Goal: Task Accomplishment & Management: Use online tool/utility

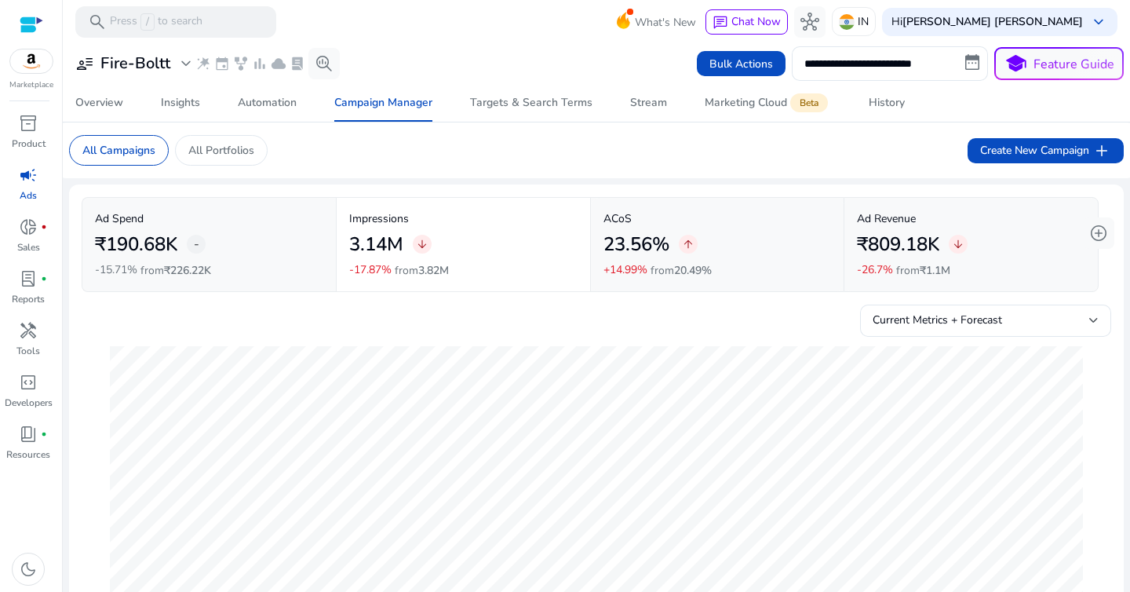
click at [429, 62] on div "**********" at bounding box center [596, 63] width 1055 height 35
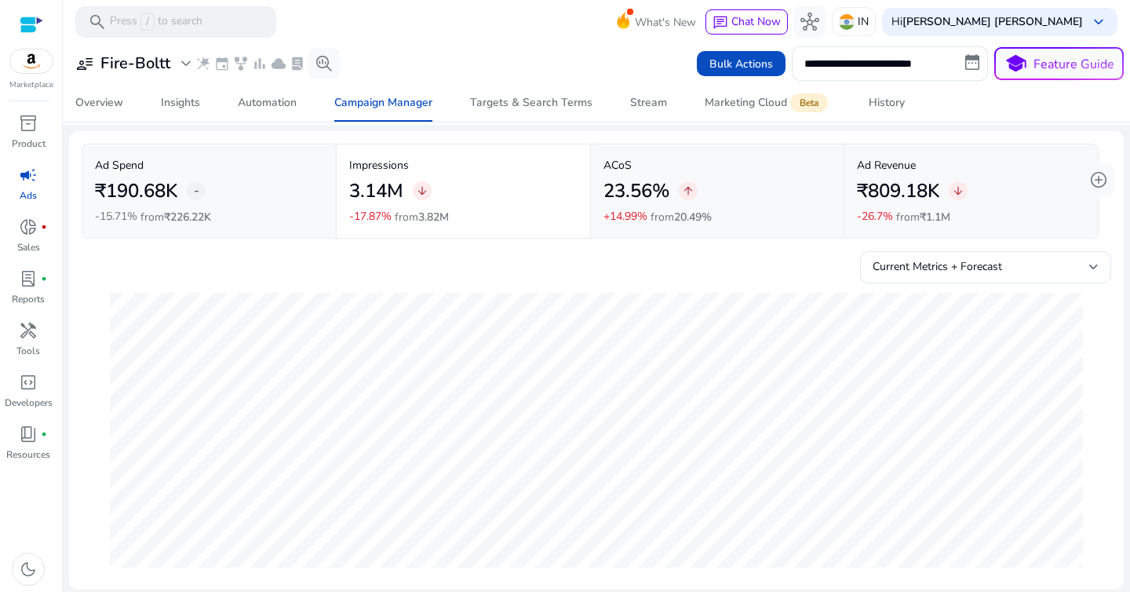
click at [476, 24] on mat-toolbar "search Press / to search What's New chat Chat Now hub IN Hi Santosh Kumar Kushw…" at bounding box center [596, 21] width 1067 height 43
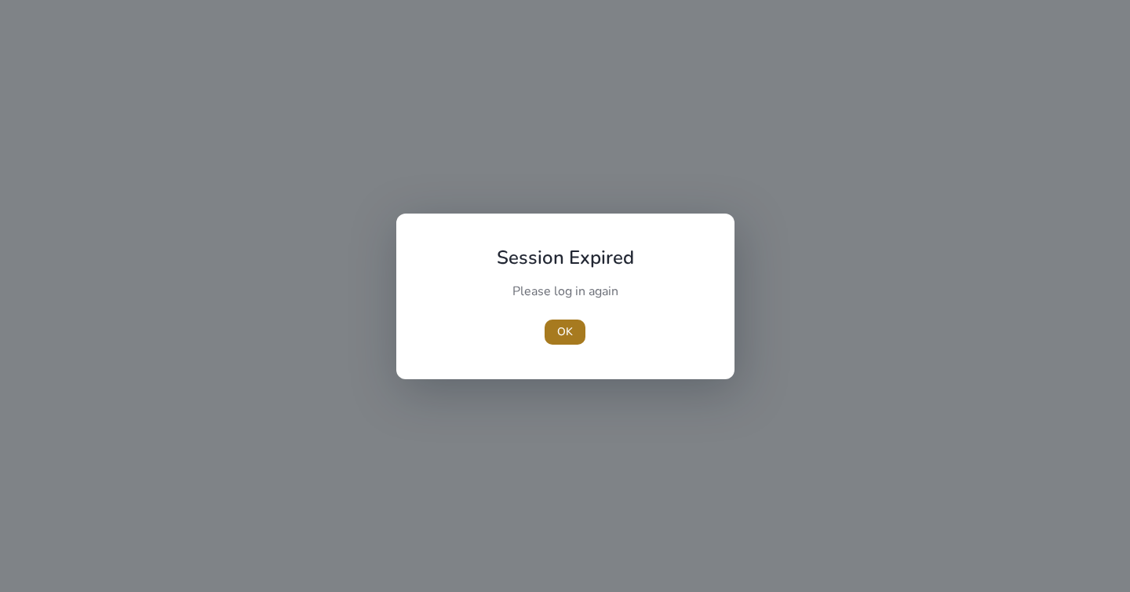
click at [569, 338] on span "OK" at bounding box center [565, 331] width 16 height 16
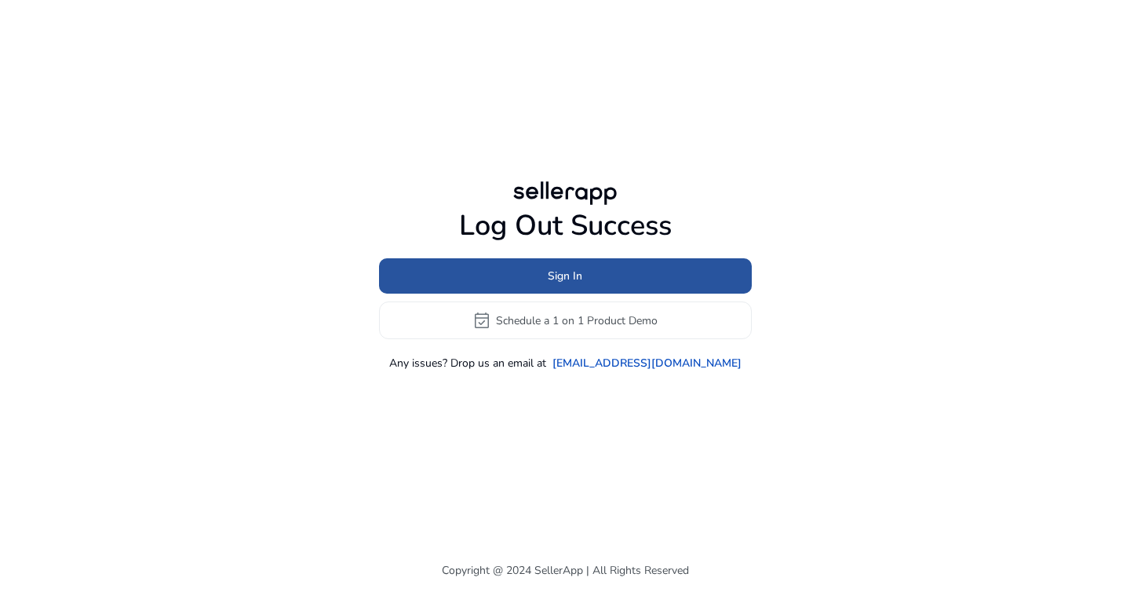
click at [598, 270] on span at bounding box center [565, 276] width 373 height 38
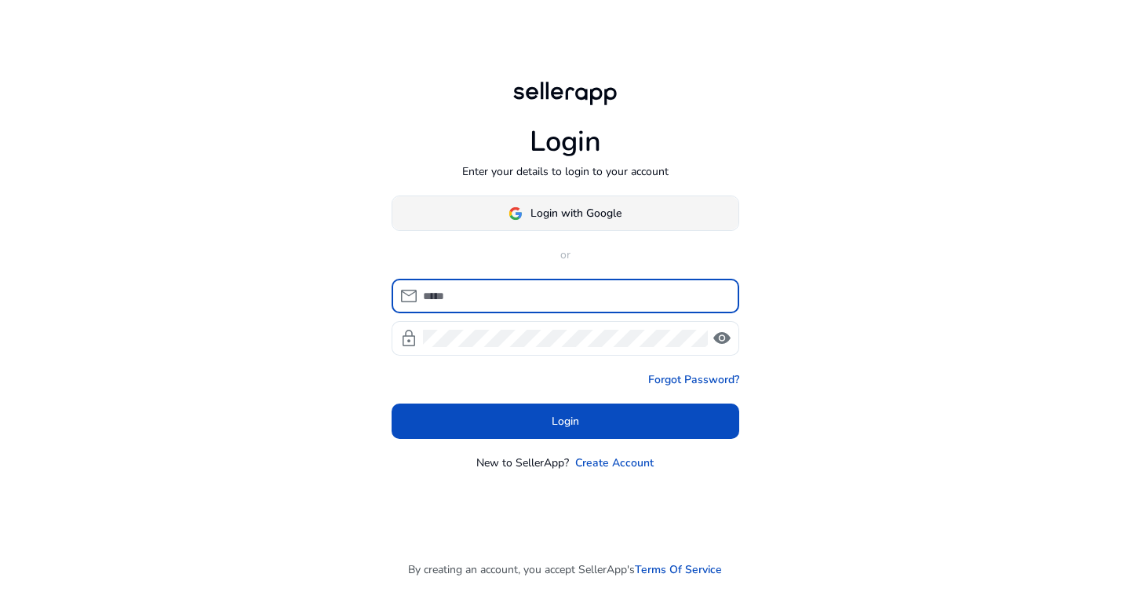
click at [632, 207] on span at bounding box center [565, 214] width 346 height 38
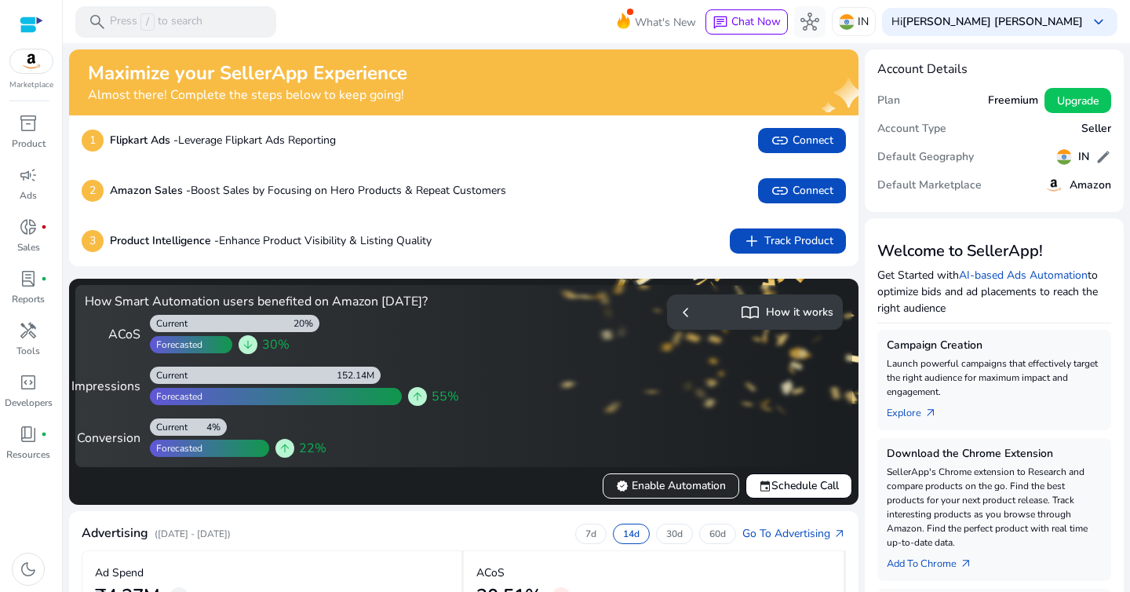
click at [649, 492] on span "verified Enable Automation" at bounding box center [671, 485] width 110 height 16
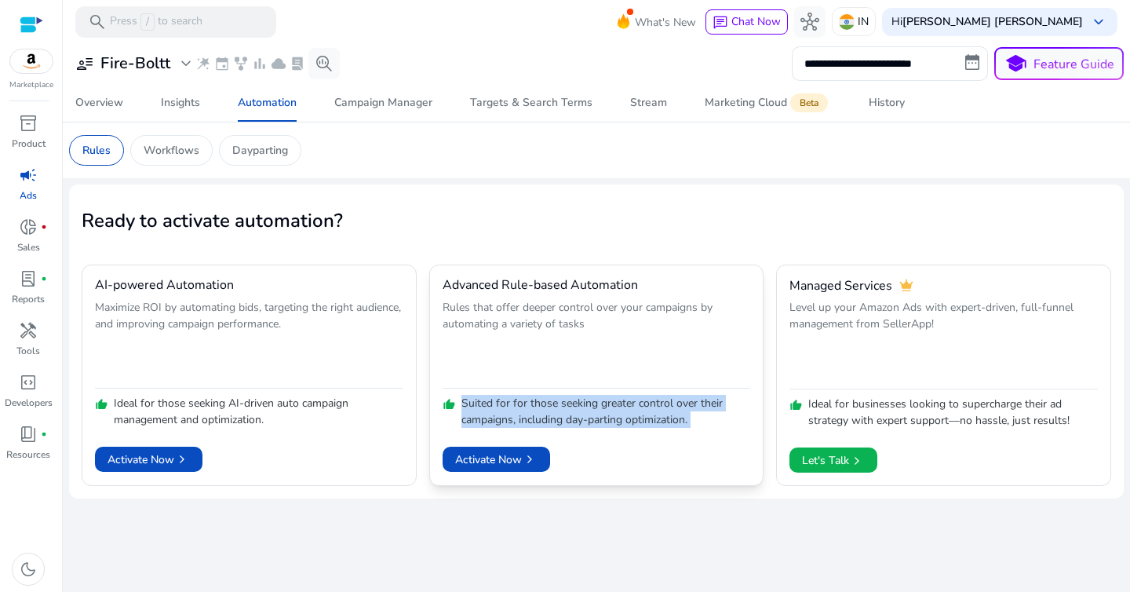
drag, startPoint x: 462, startPoint y: 404, endPoint x: 667, endPoint y: 436, distance: 207.3
click at [666, 436] on mat-card "Advanced Rule-based Automation Rules that offer deeper control over your campai…" at bounding box center [596, 374] width 335 height 221
click at [602, 420] on p "Suited for for those seeking greater control over their campaigns, including da…" at bounding box center [606, 411] width 290 height 33
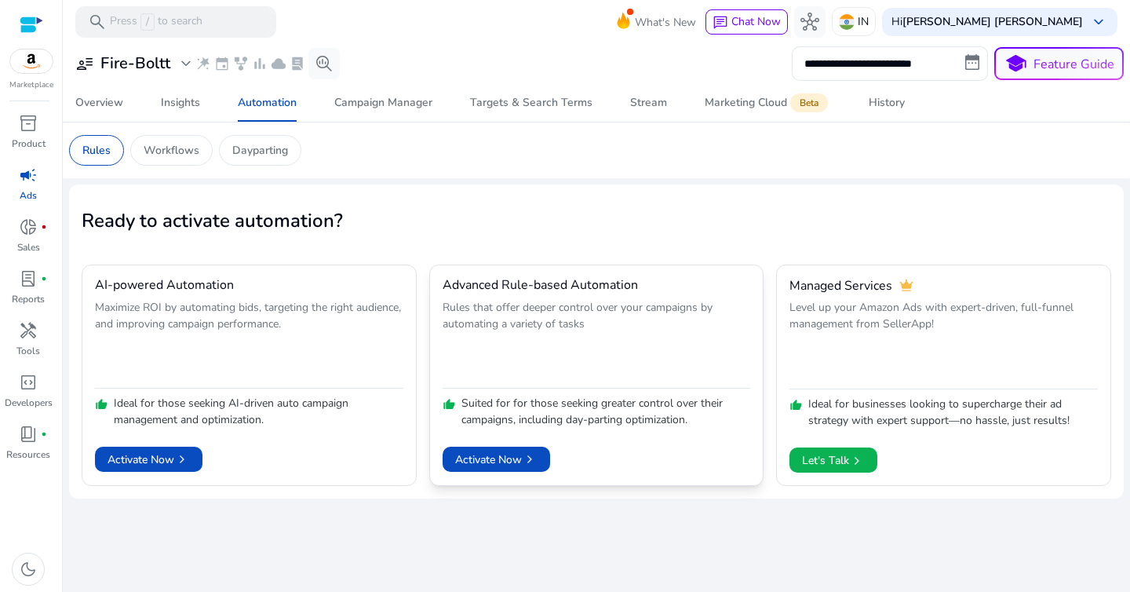
click at [568, 422] on p "Suited for for those seeking greater control over their campaigns, including da…" at bounding box center [606, 411] width 290 height 33
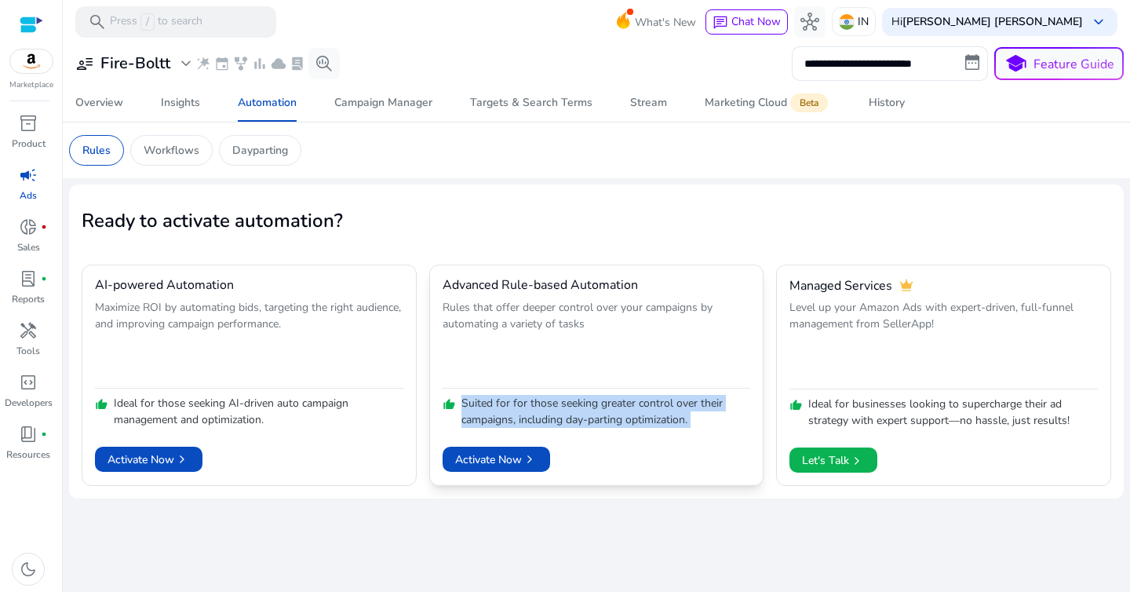
click at [631, 417] on p "Suited for for those seeking greater control over their campaigns, including da…" at bounding box center [606, 411] width 290 height 33
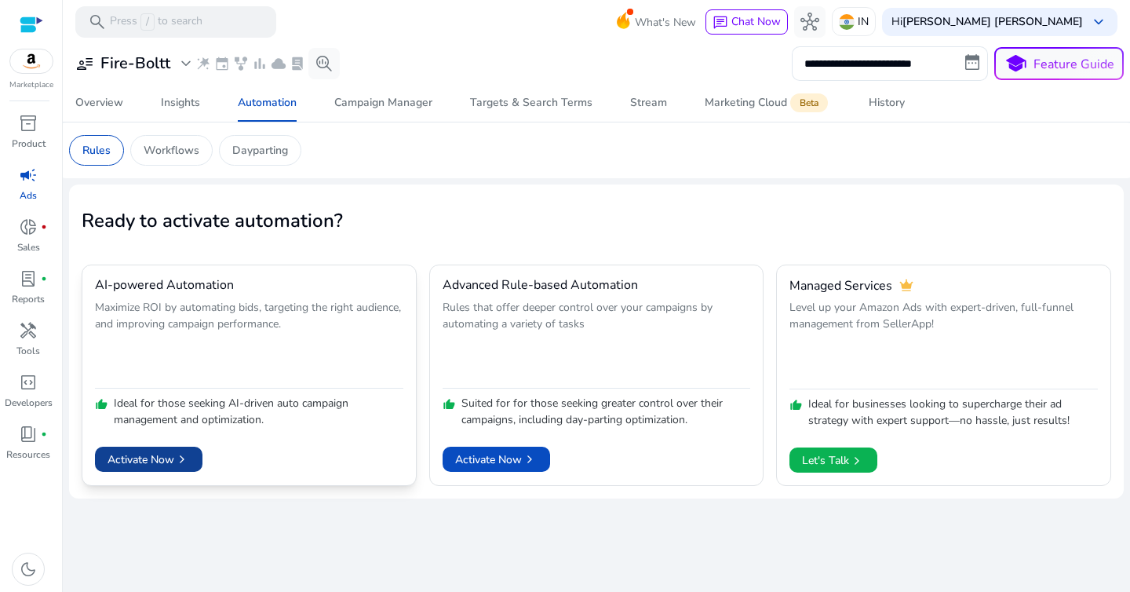
click at [162, 459] on span "Activate Now chevron_right" at bounding box center [149, 459] width 82 height 16
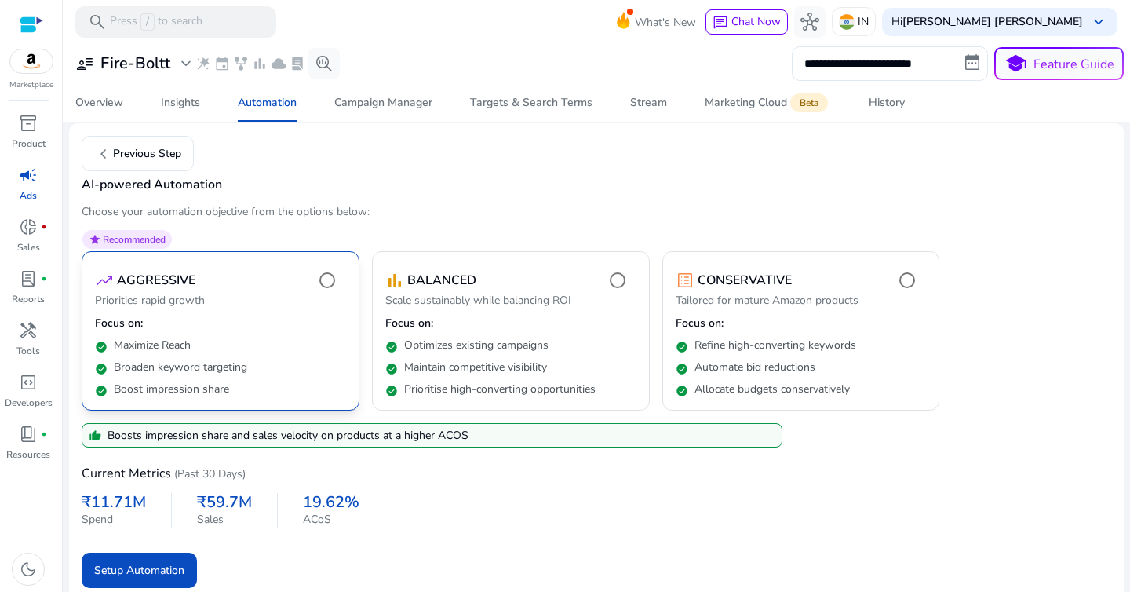
scroll to position [70, 0]
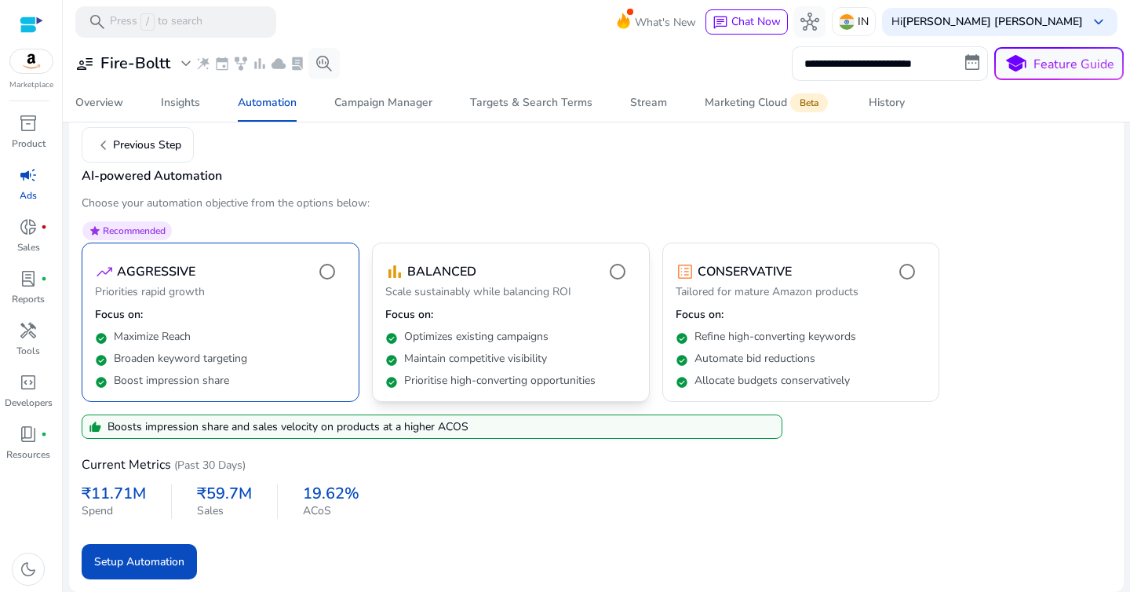
click at [549, 258] on div "bar_chart BALANCED" at bounding box center [510, 271] width 251 height 31
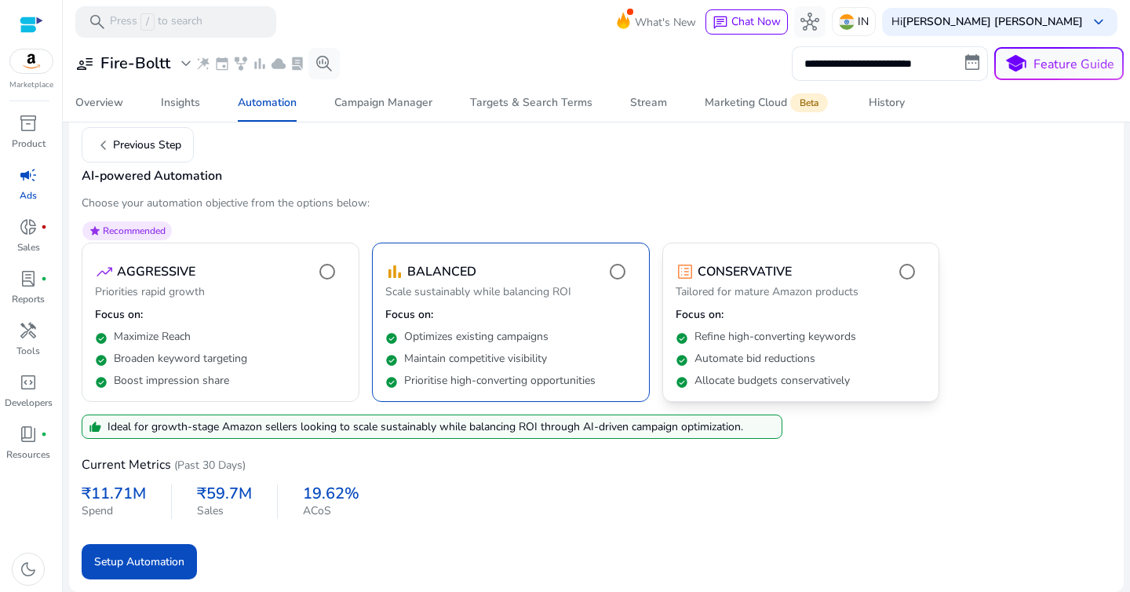
click at [767, 296] on p "Tailored for mature Amazon products" at bounding box center [801, 293] width 251 height 19
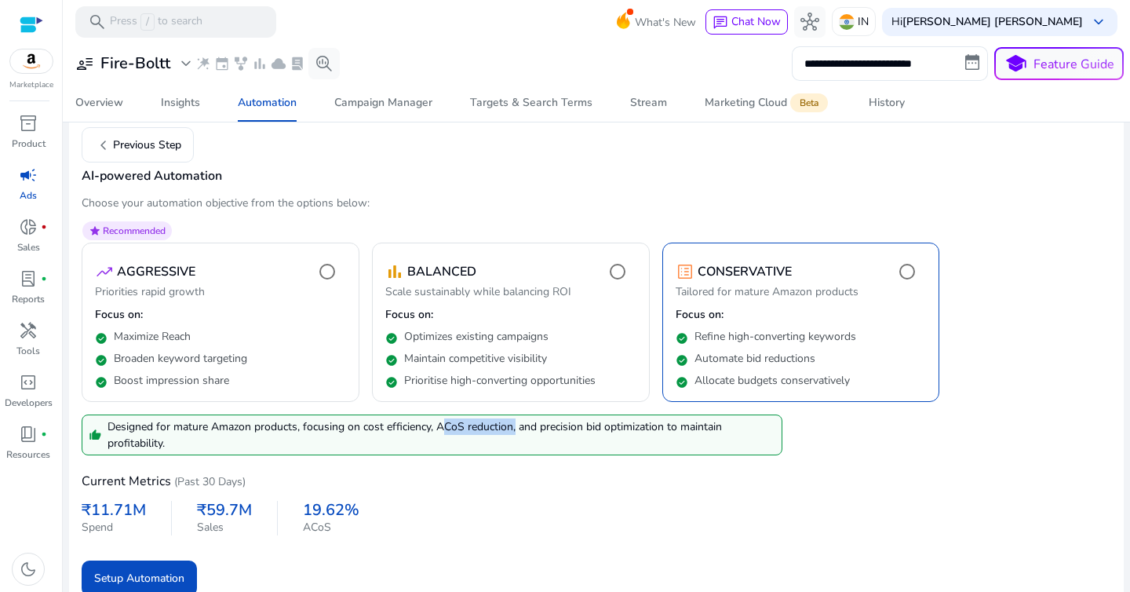
drag, startPoint x: 439, startPoint y: 429, endPoint x: 516, endPoint y: 426, distance: 77.0
click at [515, 426] on p "Designed for mature Amazon products, focusing on cost efficiency, ACoS reductio…" at bounding box center [442, 434] width 668 height 33
click at [563, 434] on p "Designed for mature Amazon products, focusing on cost efficiency, ACoS reductio…" at bounding box center [442, 434] width 668 height 33
drag, startPoint x: 541, startPoint y: 425, endPoint x: 679, endPoint y: 444, distance: 139.5
click at [678, 443] on p "Designed for mature Amazon products, focusing on cost efficiency, ACoS reductio…" at bounding box center [442, 434] width 668 height 33
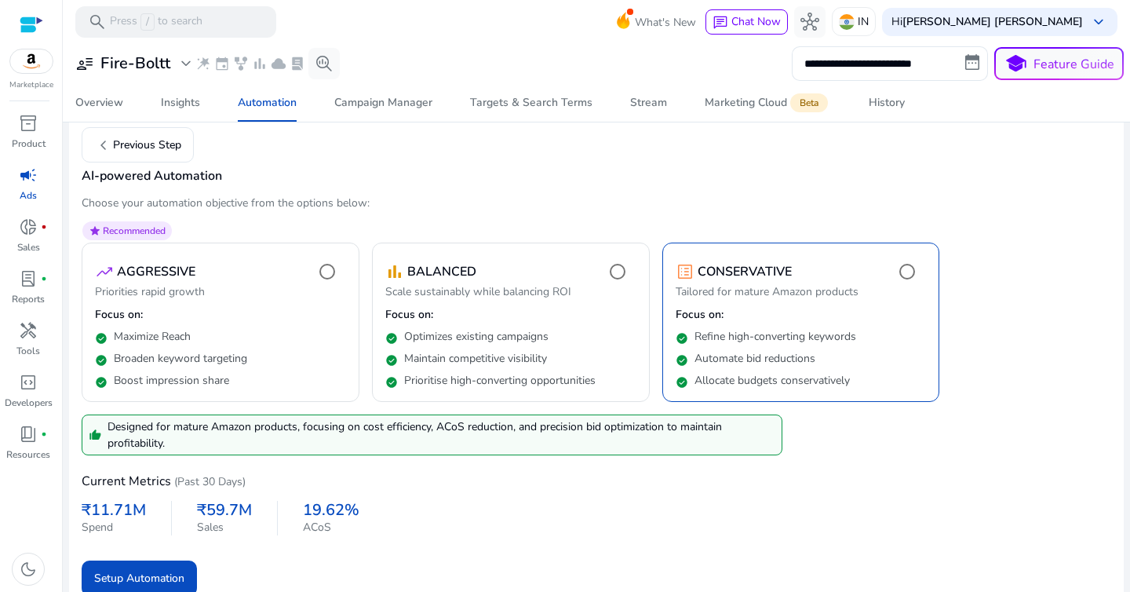
click at [679, 444] on p "Designed for mature Amazon products, focusing on cost efficiency, ACoS reductio…" at bounding box center [442, 434] width 668 height 33
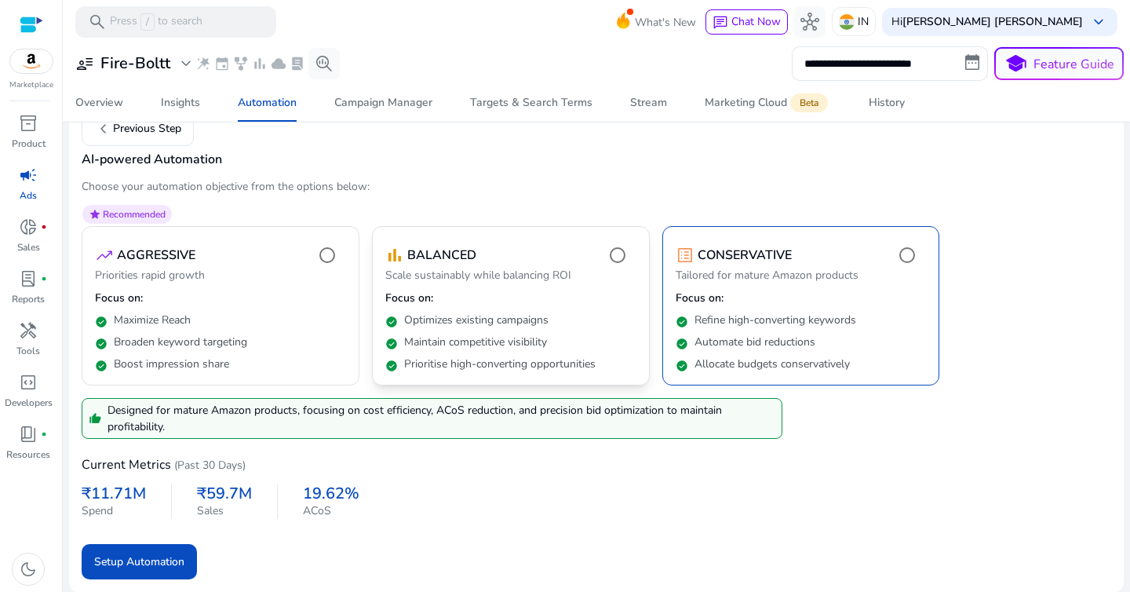
click at [592, 257] on div "bar_chart BALANCED" at bounding box center [510, 254] width 251 height 31
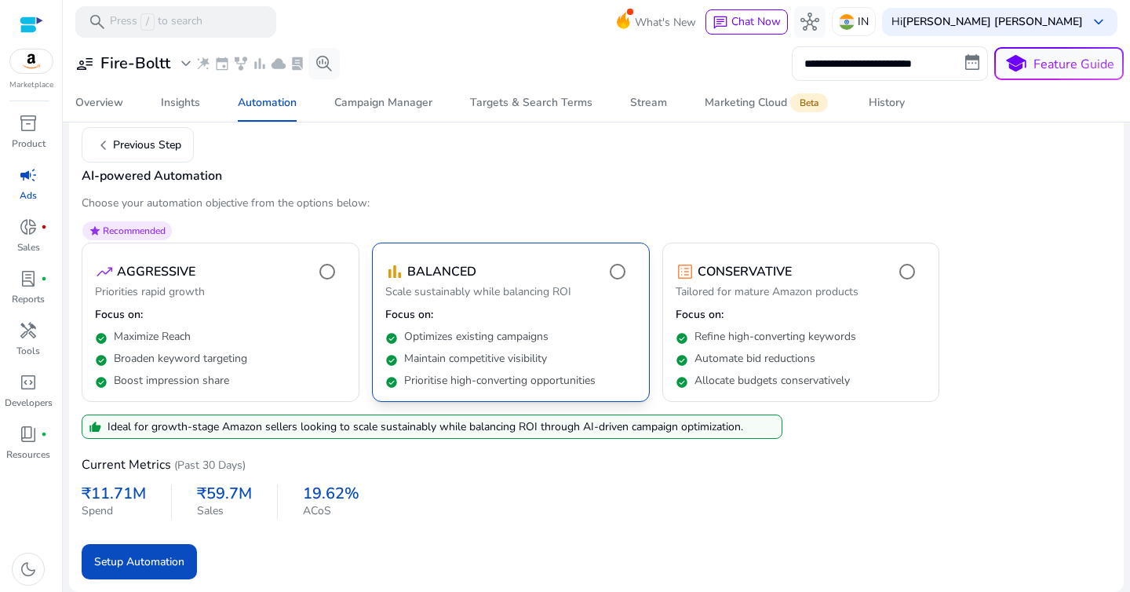
scroll to position [70, 0]
click at [166, 560] on span "Setup Automation" at bounding box center [139, 561] width 90 height 16
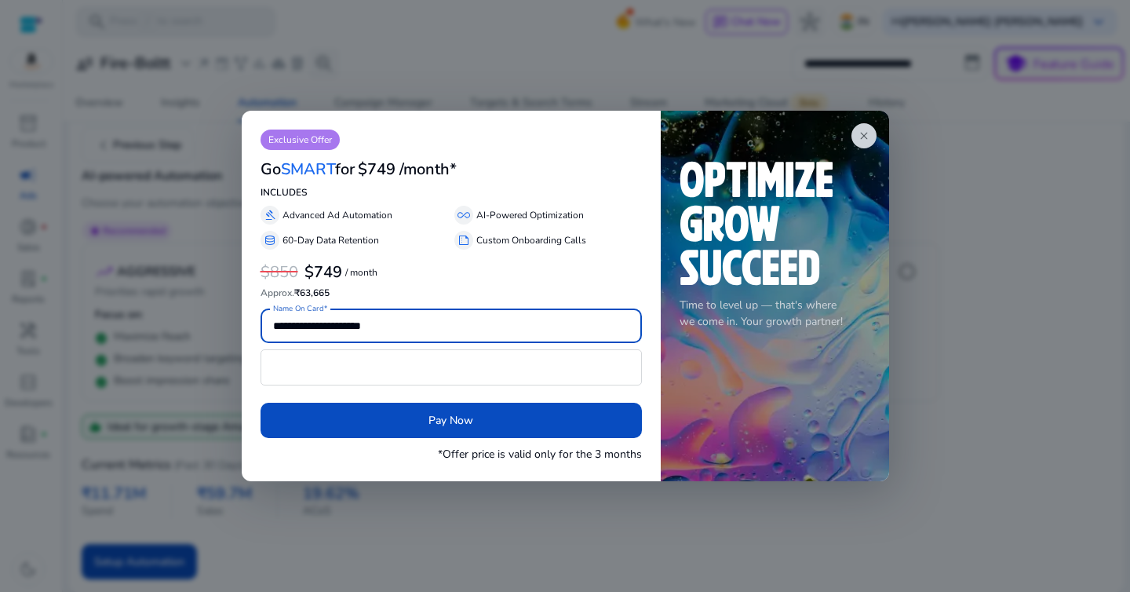
click at [459, 328] on input "**********" at bounding box center [451, 325] width 356 height 17
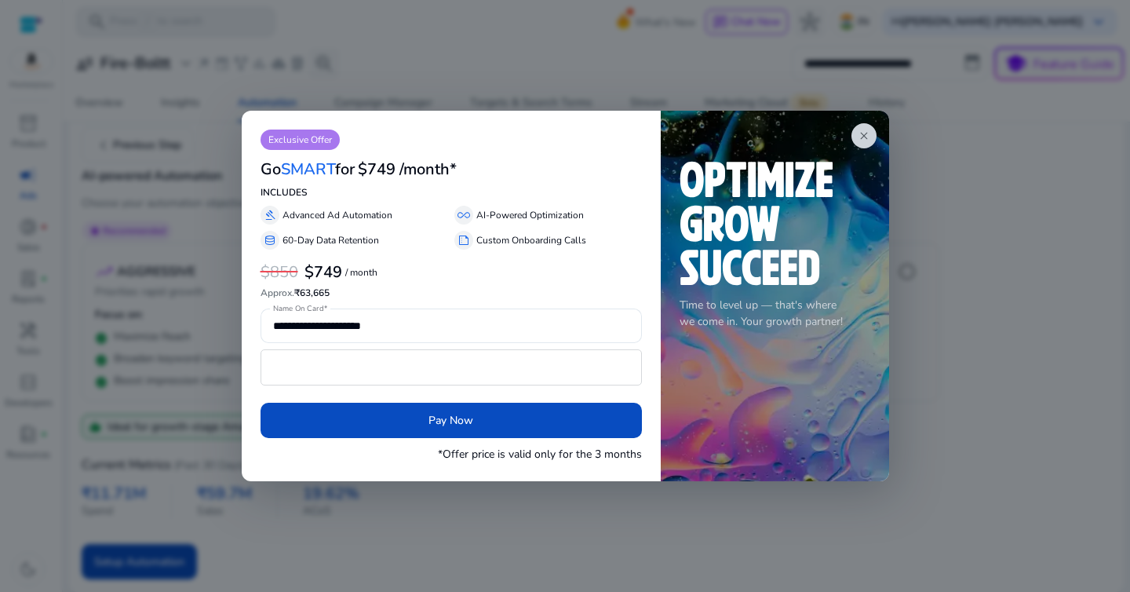
click at [491, 285] on div "$850 $749 / month Approx. ₹63,665" at bounding box center [451, 280] width 381 height 36
click at [858, 140] on span "close" at bounding box center [864, 135] width 13 height 13
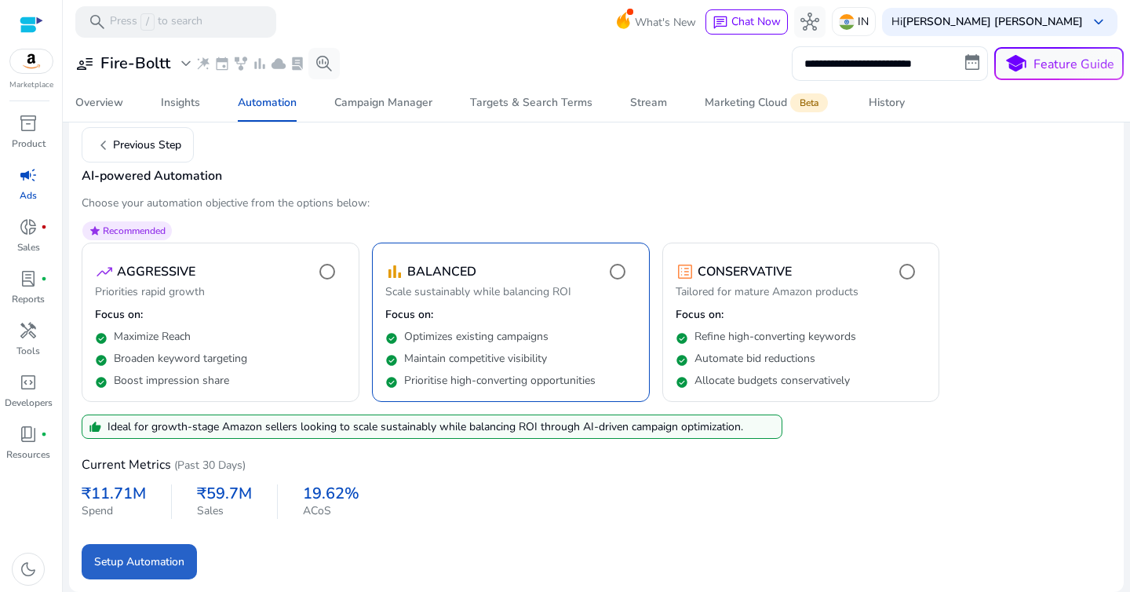
click at [607, 176] on h4 "AI-powered Automation" at bounding box center [597, 176] width 1030 height 15
click at [162, 561] on span "Setup Automation" at bounding box center [139, 561] width 90 height 16
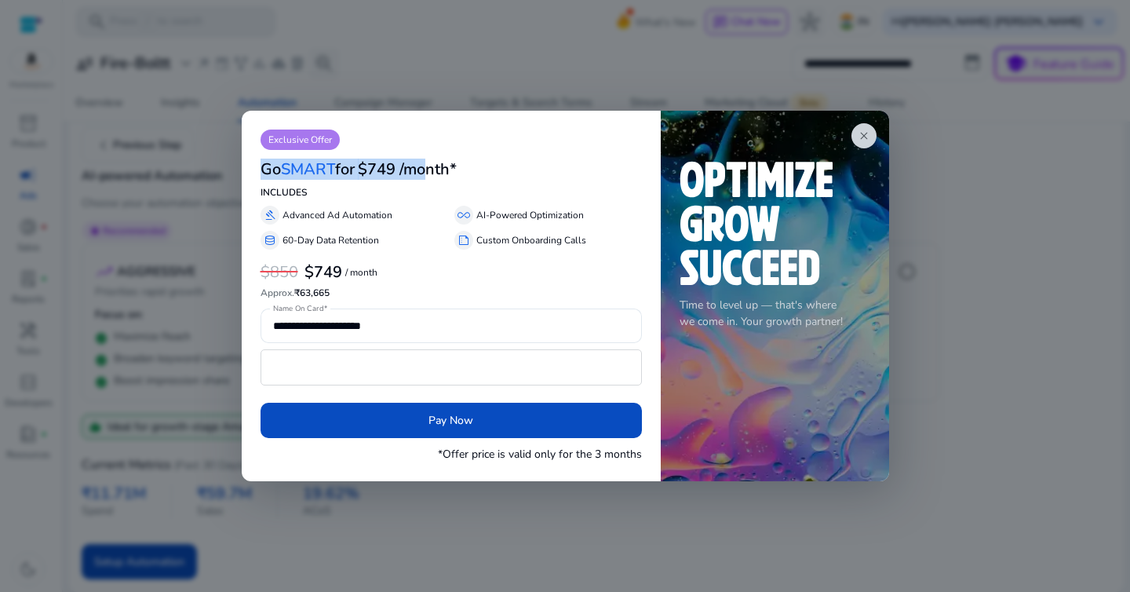
drag, startPoint x: 260, startPoint y: 170, endPoint x: 447, endPoint y: 171, distance: 186.8
click at [447, 171] on div "Go SMART for $749 /month*" at bounding box center [451, 167] width 381 height 35
click at [447, 171] on h3 "$749 /month*" at bounding box center [407, 169] width 99 height 19
drag, startPoint x: 476, startPoint y: 216, endPoint x: 538, endPoint y: 222, distance: 62.3
click at [538, 222] on div "all_inclusive AI-Powered Optimization" at bounding box center [548, 215] width 188 height 19
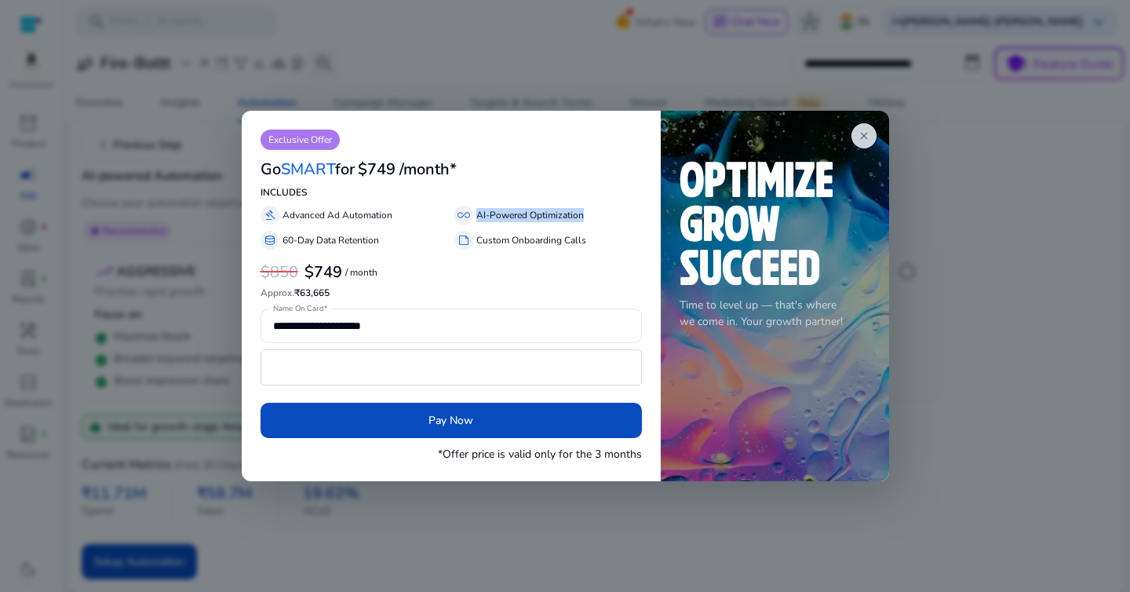
click at [538, 222] on p "AI-Powered Optimization" at bounding box center [530, 215] width 108 height 14
drag, startPoint x: 479, startPoint y: 242, endPoint x: 572, endPoint y: 239, distance: 92.6
click at [571, 239] on p "Custom Onboarding Calls" at bounding box center [531, 240] width 110 height 14
click at [572, 239] on p "Custom Onboarding Calls" at bounding box center [531, 240] width 110 height 14
drag, startPoint x: 283, startPoint y: 239, endPoint x: 377, endPoint y: 240, distance: 93.4
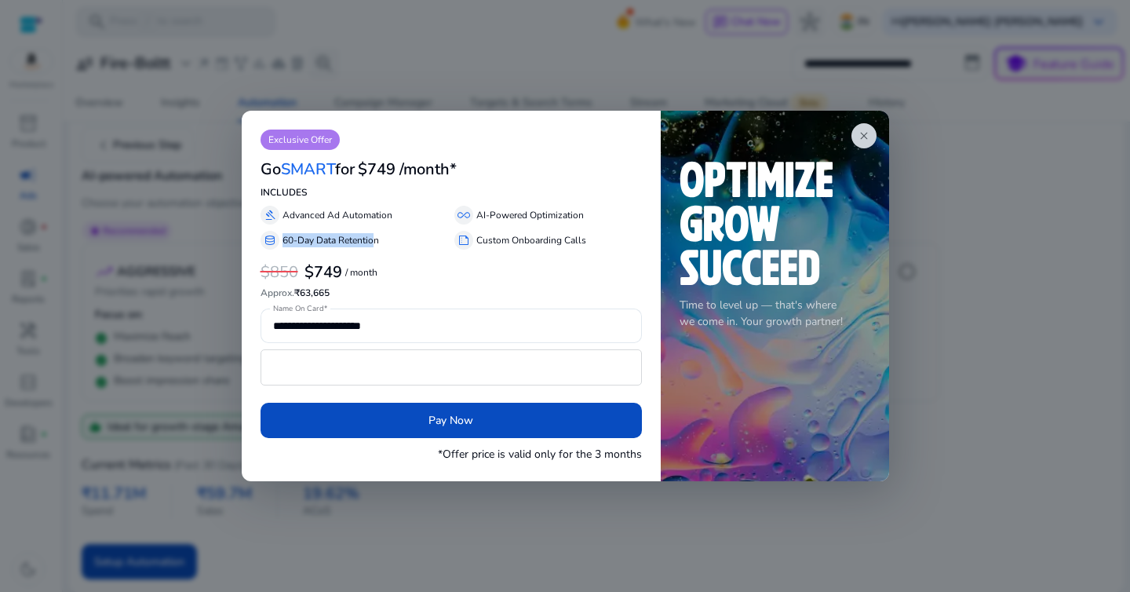
click at [376, 240] on p "60-Day Data Retention" at bounding box center [331, 240] width 97 height 14
click at [377, 240] on p "60-Day Data Retention" at bounding box center [331, 240] width 97 height 14
click at [334, 273] on b "$749" at bounding box center [323, 271] width 38 height 21
drag, startPoint x: 300, startPoint y: 292, endPoint x: 345, endPoint y: 292, distance: 45.5
click at [345, 292] on h6 "Approx. ₹63,665" at bounding box center [451, 292] width 381 height 11
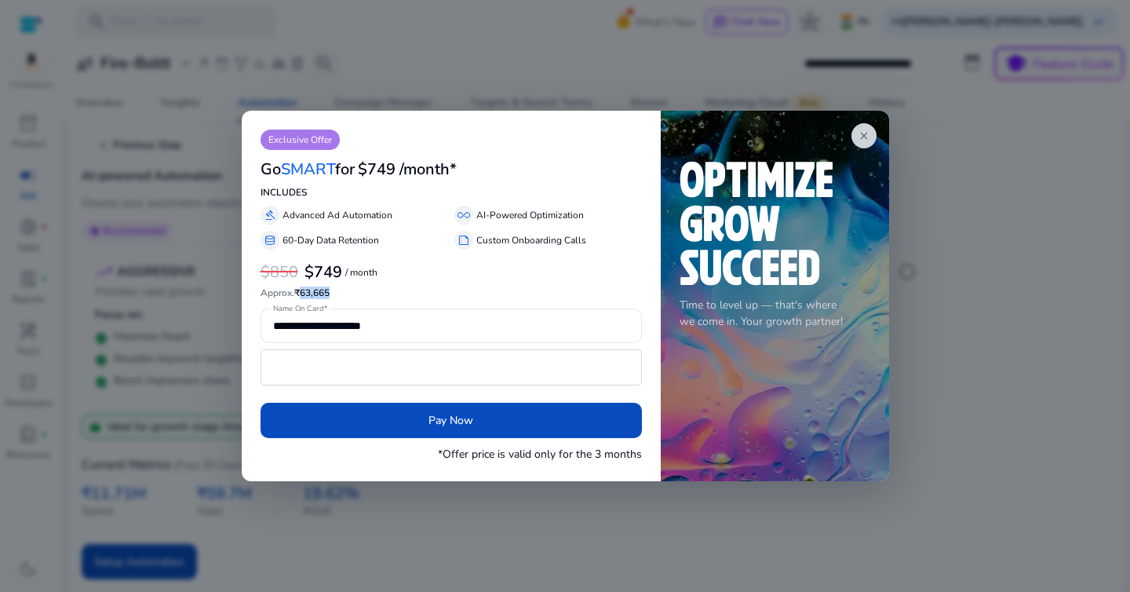
click at [345, 292] on h6 "Approx. ₹63,665" at bounding box center [451, 292] width 381 height 11
drag, startPoint x: 446, startPoint y: 453, endPoint x: 541, endPoint y: 453, distance: 95.7
click at [541, 453] on p "*Offer price is valid only for the 3 months" at bounding box center [540, 454] width 204 height 16
click at [542, 453] on p "*Offer price is valid only for the 3 months" at bounding box center [540, 454] width 204 height 16
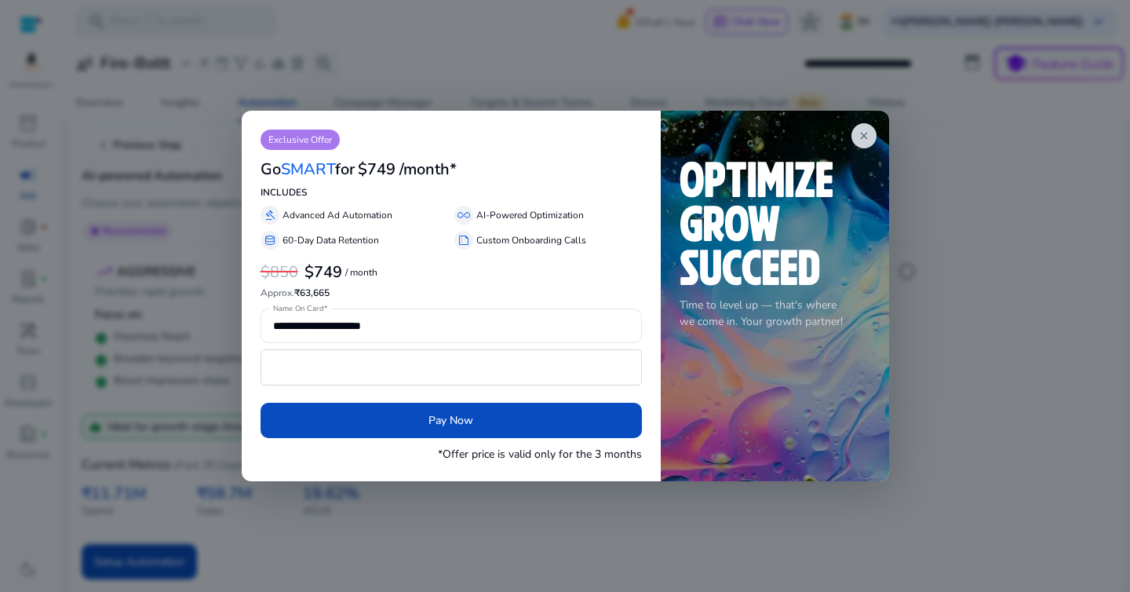
click at [542, 453] on p "*Offer price is valid only for the 3 months" at bounding box center [540, 454] width 204 height 16
click at [859, 137] on span "close" at bounding box center [864, 135] width 13 height 13
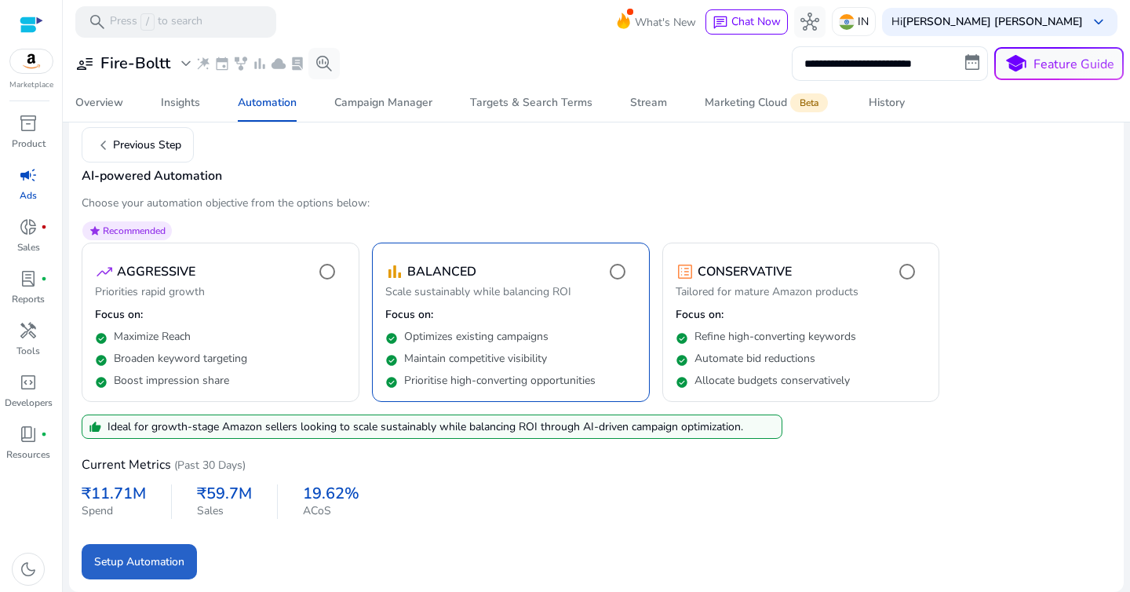
click at [576, 166] on mat-card "chevron_left Previous Step AI-powered Automation Choose your automation objecti…" at bounding box center [596, 353] width 1055 height 477
click at [175, 104] on div "Insights" at bounding box center [180, 102] width 39 height 11
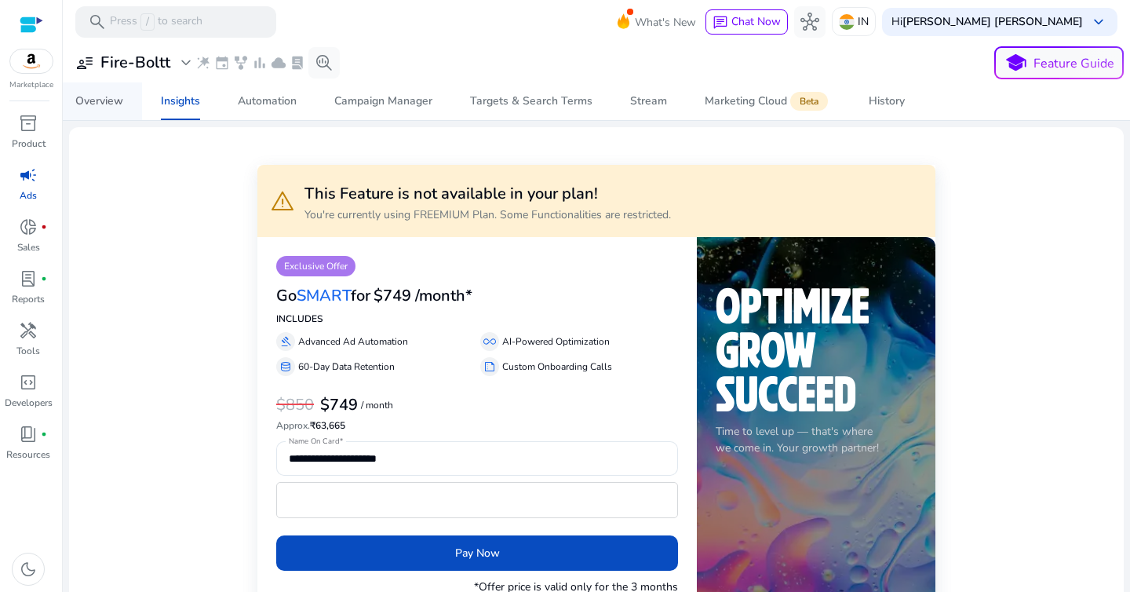
click at [113, 100] on div "Overview" at bounding box center [99, 101] width 48 height 11
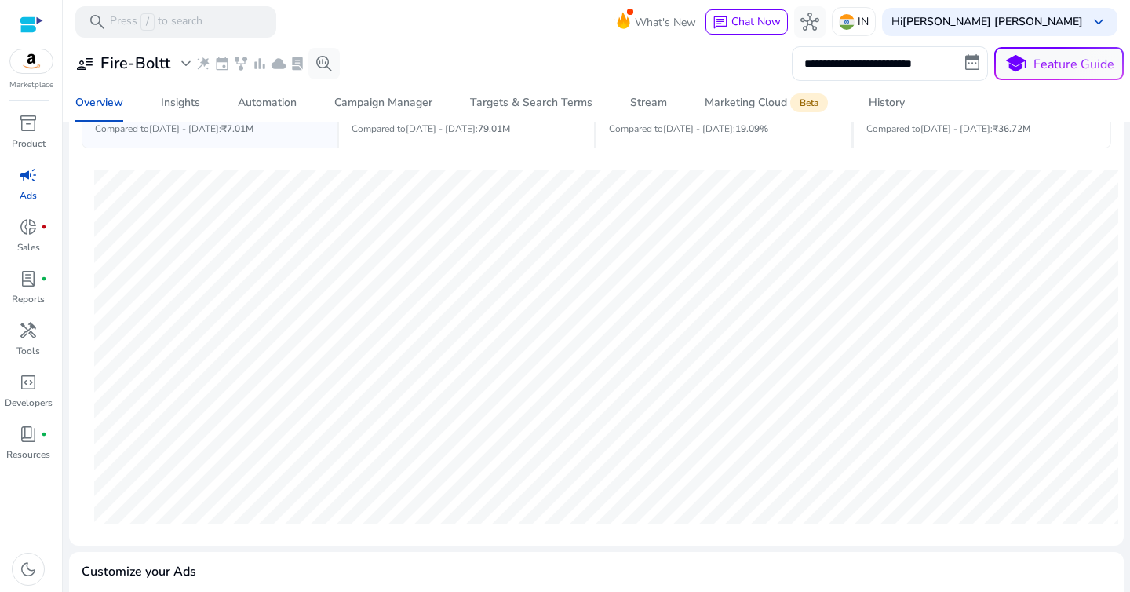
scroll to position [12, 0]
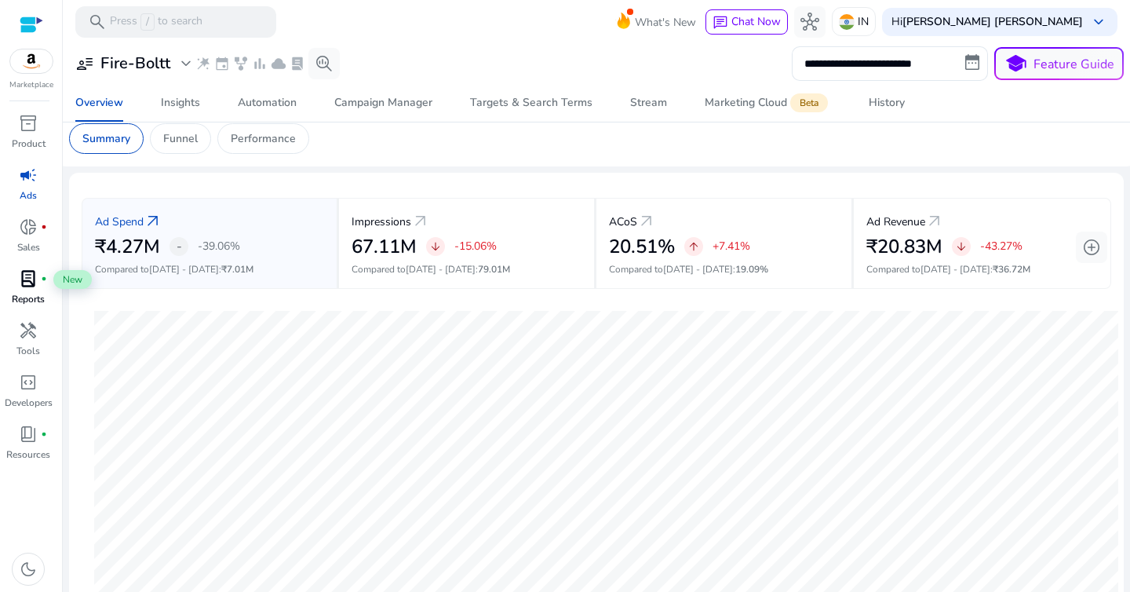
click at [31, 287] on span "lab_profile" at bounding box center [28, 278] width 19 height 19
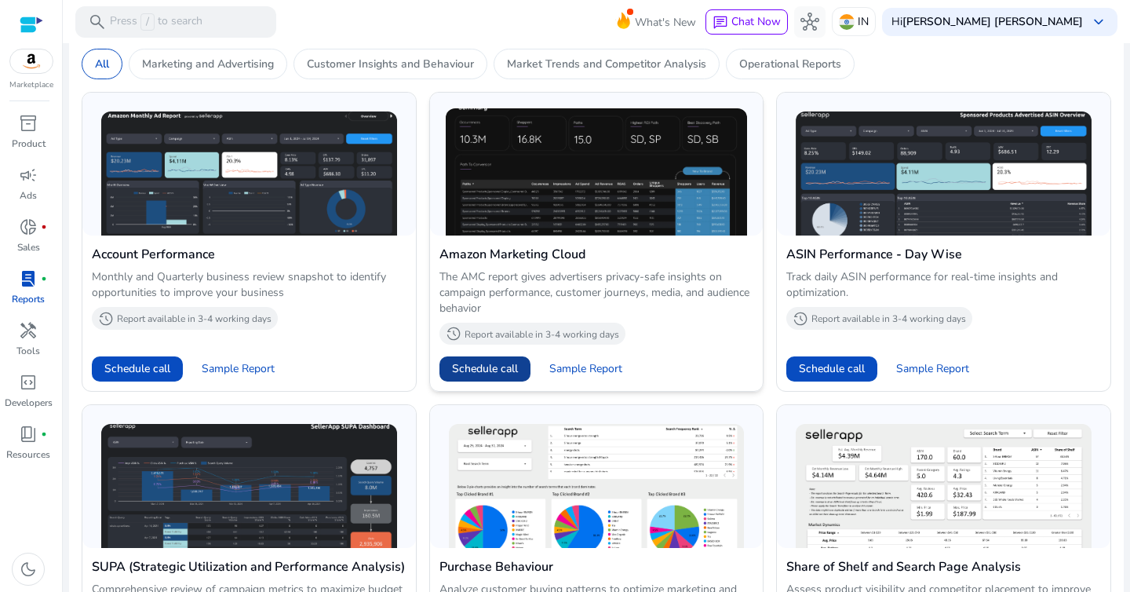
scroll to position [563, 0]
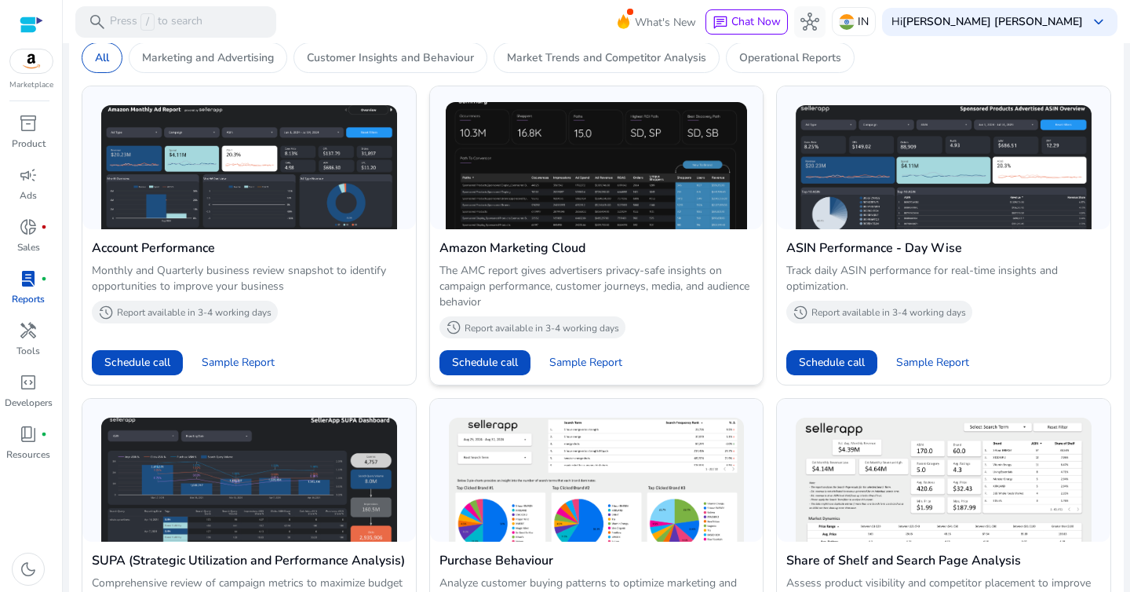
click at [523, 310] on div "Amazon Marketing Cloud The AMC report gives advertisers privacy-safe insights o…" at bounding box center [596, 290] width 315 height 102
click at [556, 184] on img at bounding box center [597, 165] width 302 height 127
click at [584, 325] on p "Report available in 3-4 working days" at bounding box center [542, 328] width 155 height 13
click at [586, 363] on span "Sample Report" at bounding box center [585, 363] width 73 height 16
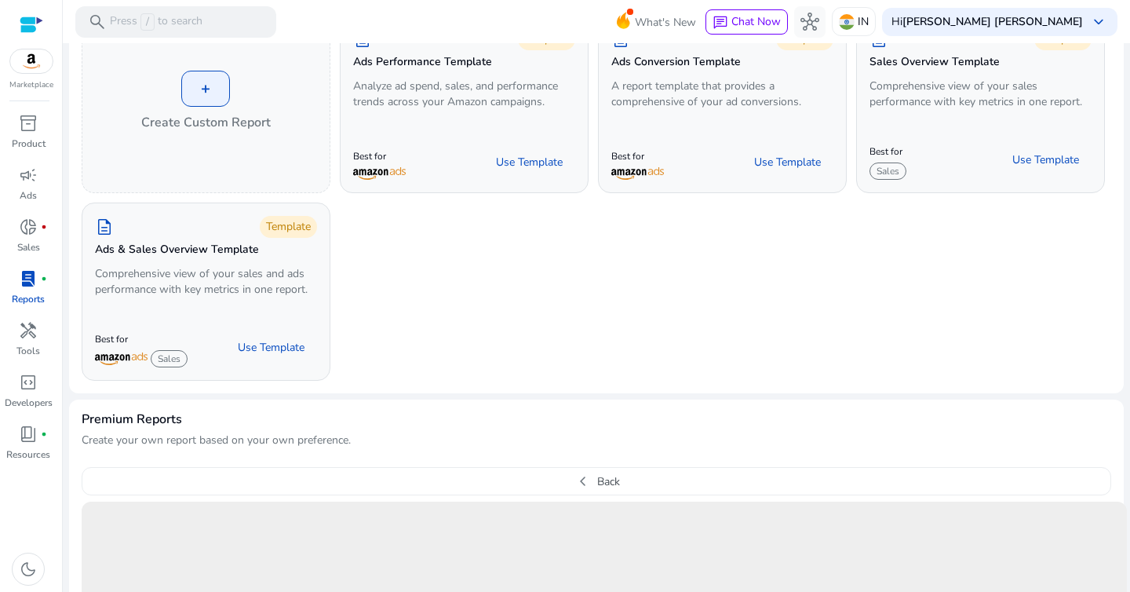
scroll to position [0, 0]
